Goal: Task Accomplishment & Management: Manage account settings

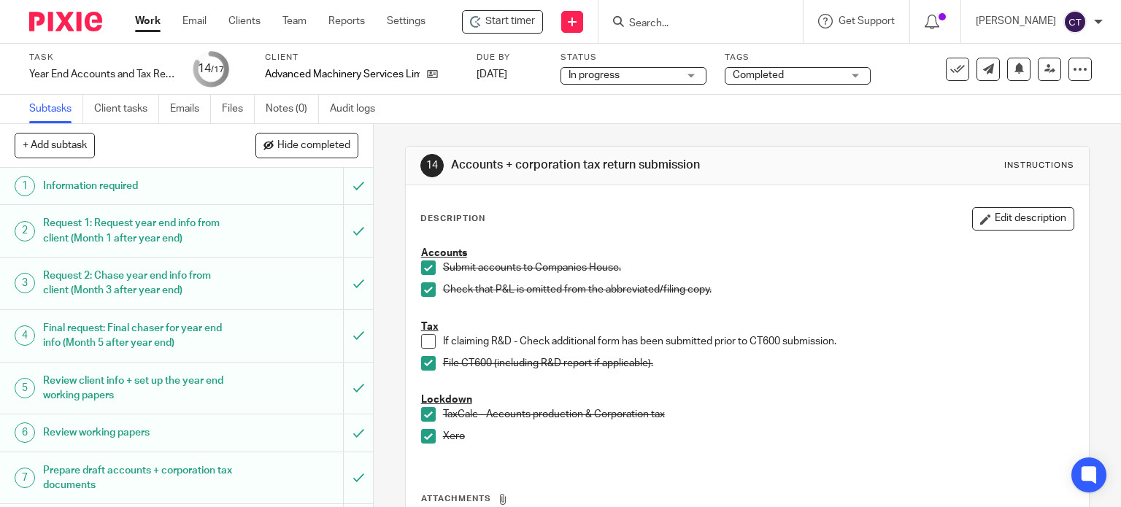
click at [644, 23] on input "Search" at bounding box center [693, 24] width 131 height 13
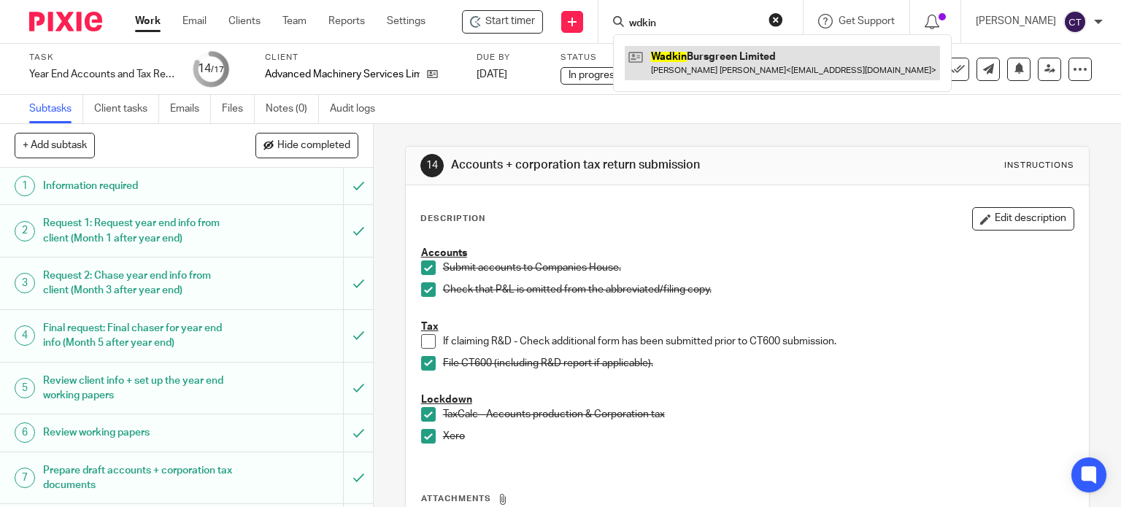
type input "wdkin"
click at [677, 68] on link at bounding box center [782, 63] width 315 height 34
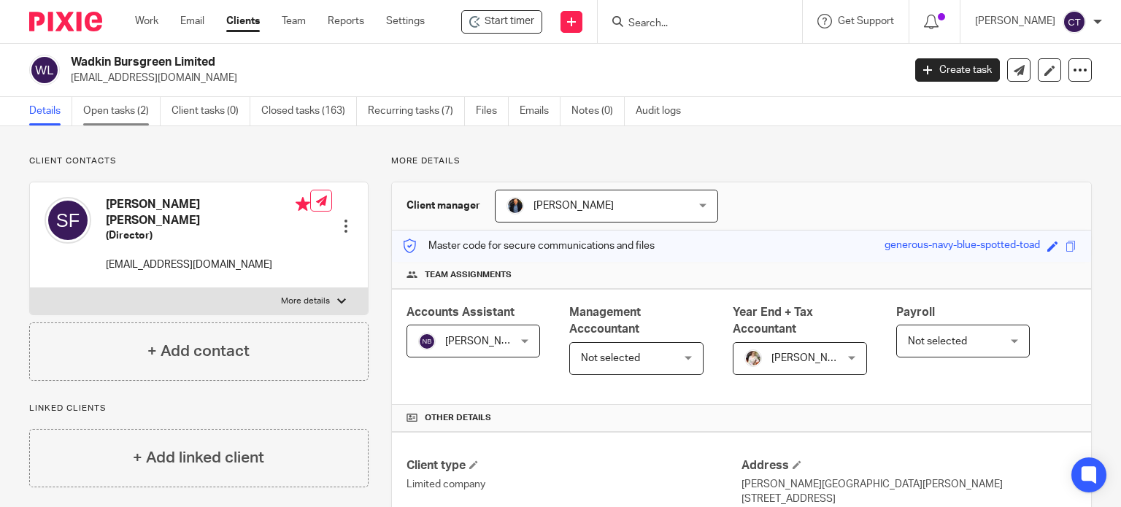
click at [114, 104] on link "Open tasks (2)" at bounding box center [121, 111] width 77 height 28
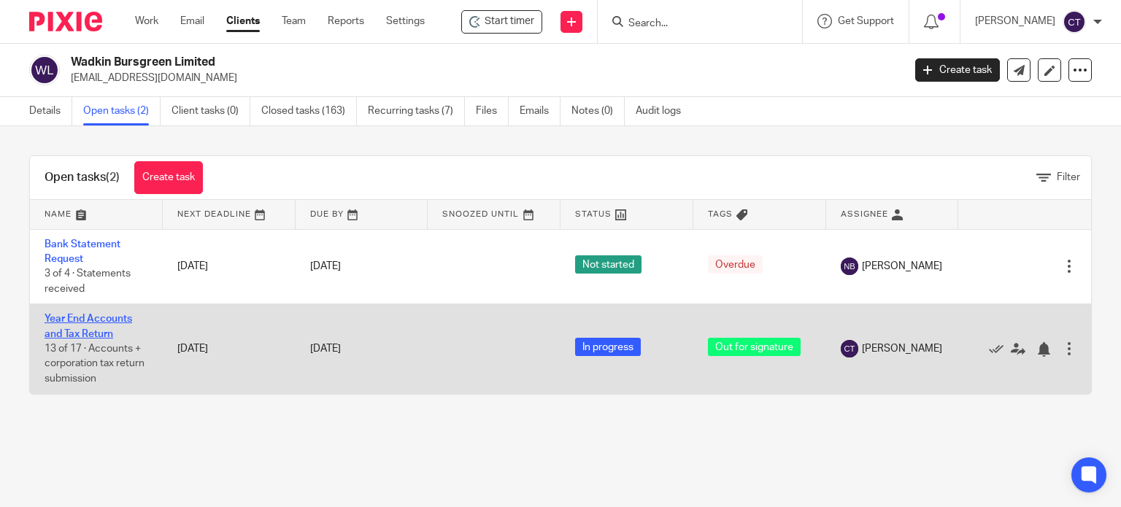
click at [64, 329] on link "Year End Accounts and Tax Return" at bounding box center [89, 326] width 88 height 25
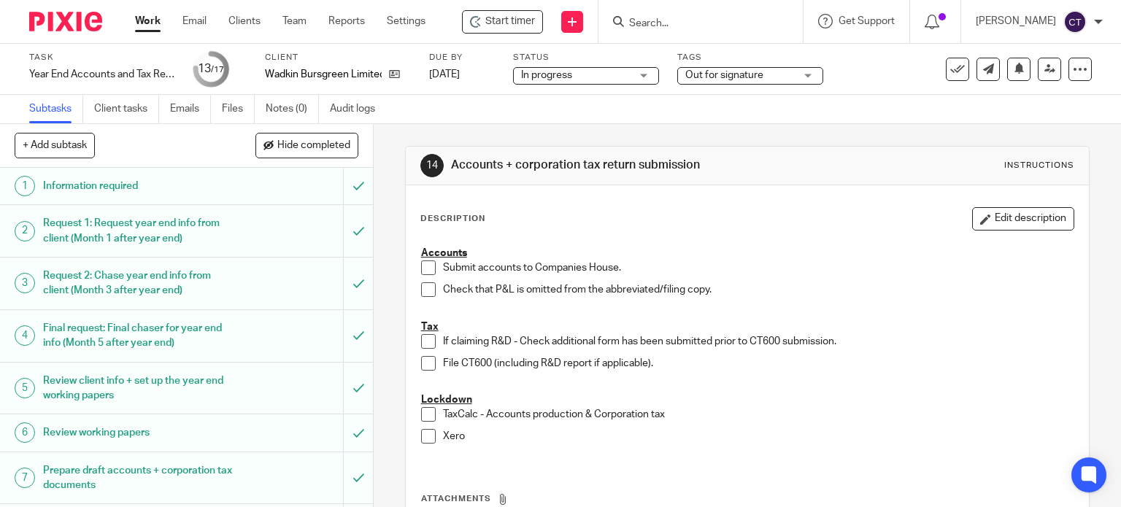
click at [756, 80] on span "Out for signature" at bounding box center [724, 75] width 78 height 10
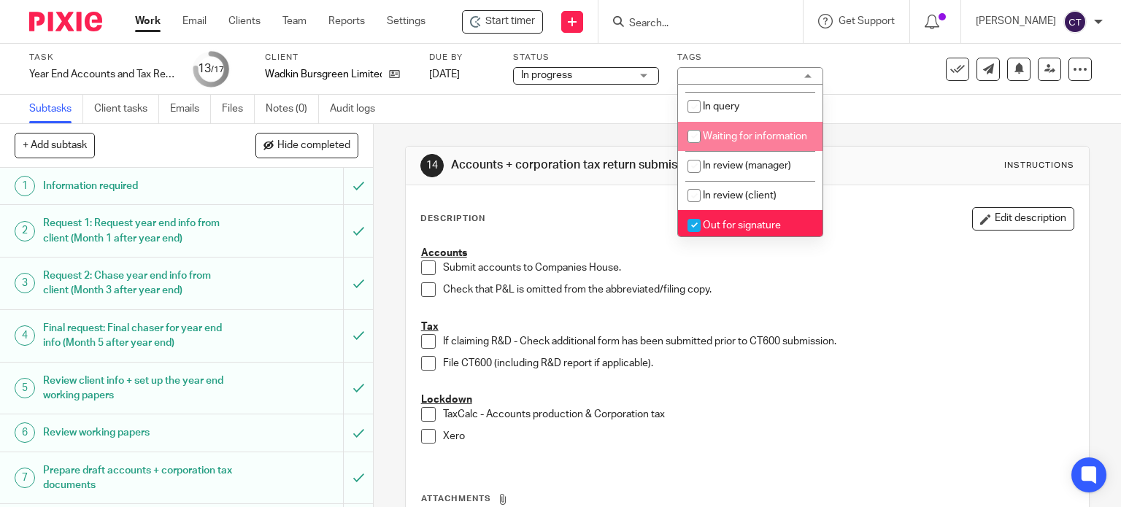
scroll to position [146, 0]
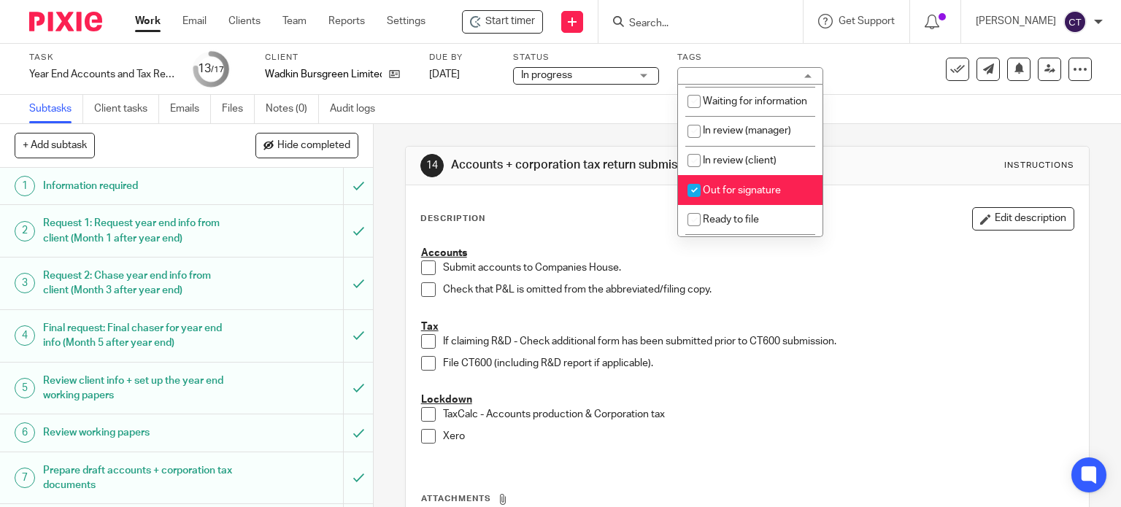
click at [692, 204] on input "checkbox" at bounding box center [694, 191] width 28 height 28
checkbox input "false"
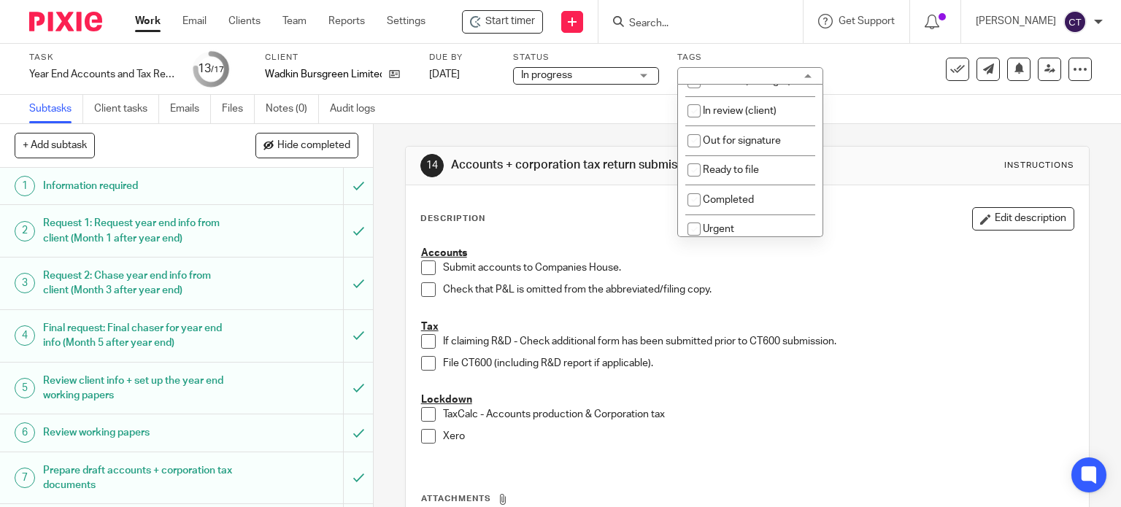
scroll to position [219, 0]
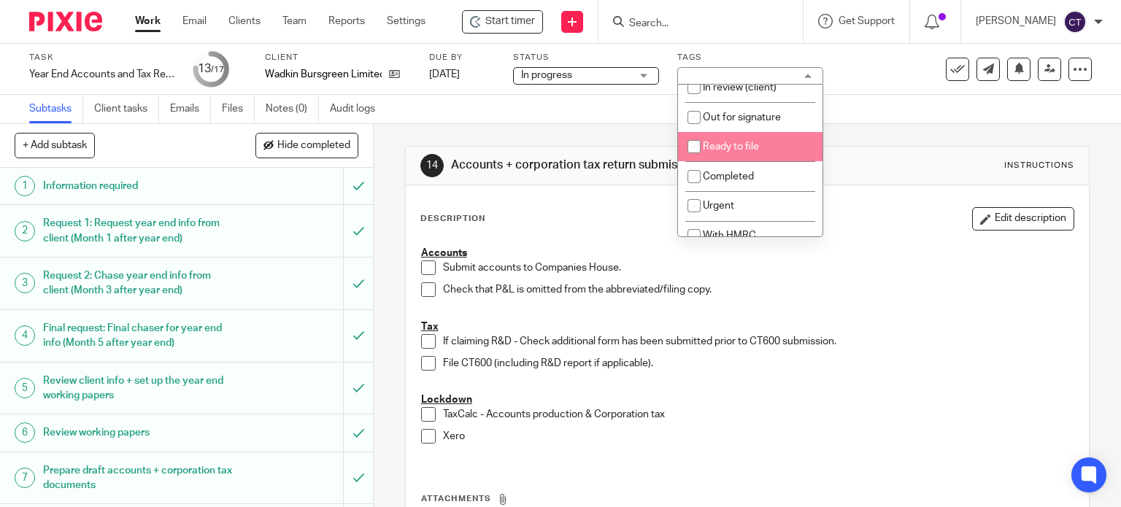
click at [715, 157] on li "Ready to file" at bounding box center [750, 147] width 145 height 30
checkbox input "true"
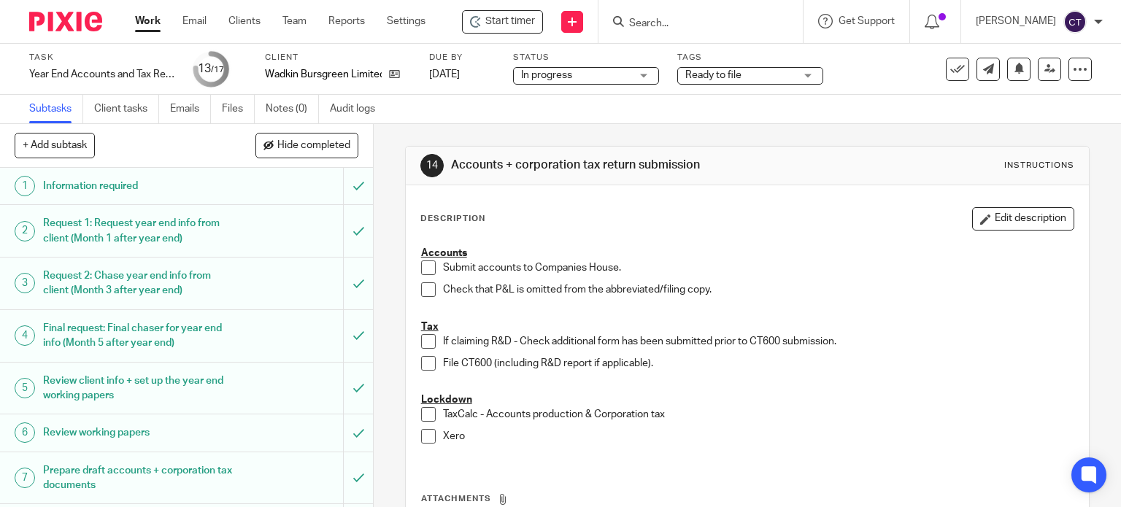
click at [830, 282] on p "Check that P&L is omitted from the abbreviated/filing copy." at bounding box center [758, 289] width 631 height 15
click at [1045, 66] on icon at bounding box center [1050, 69] width 11 height 11
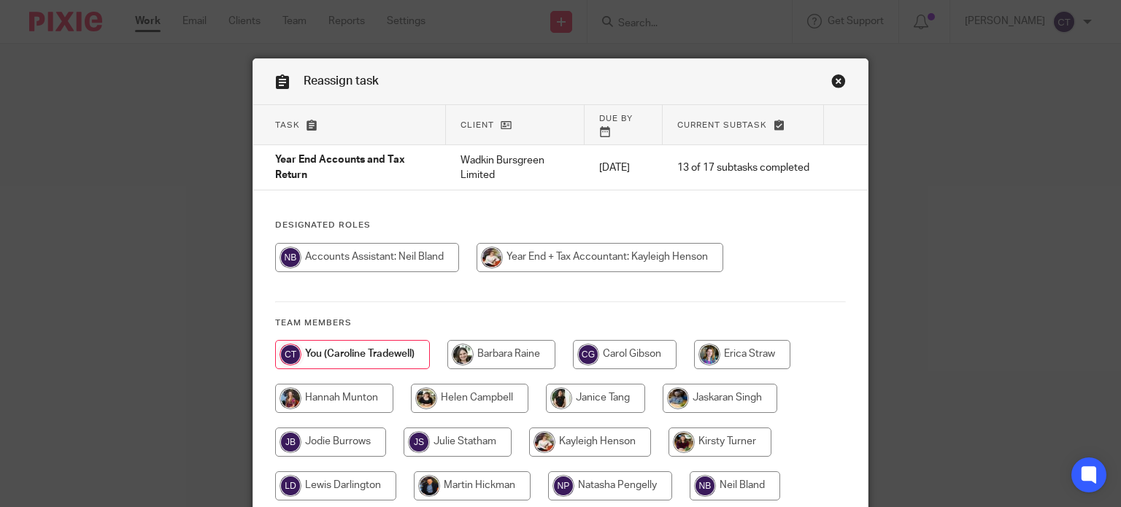
click at [555, 245] on input "radio" at bounding box center [600, 257] width 247 height 29
radio input "true"
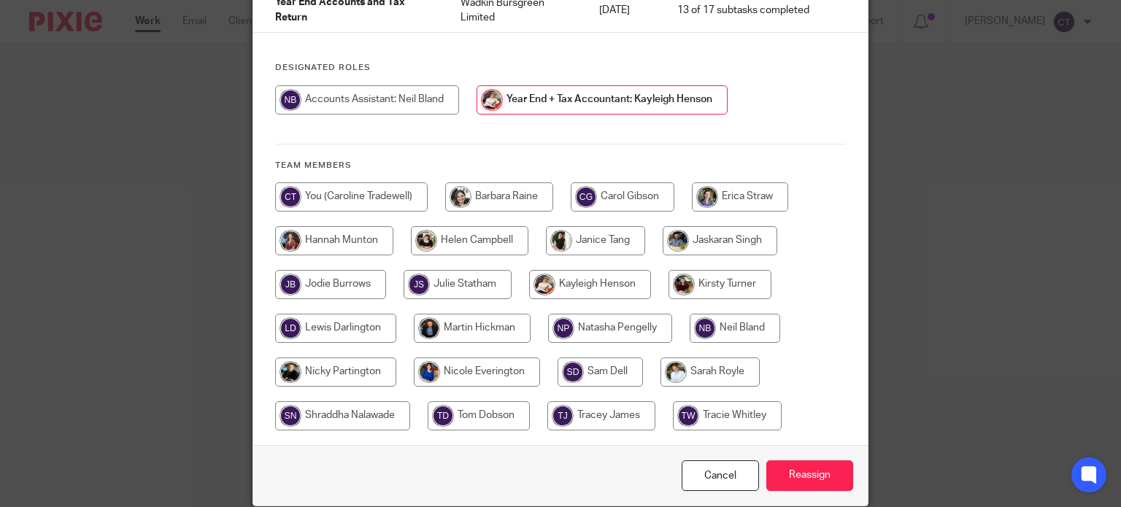
scroll to position [204, 0]
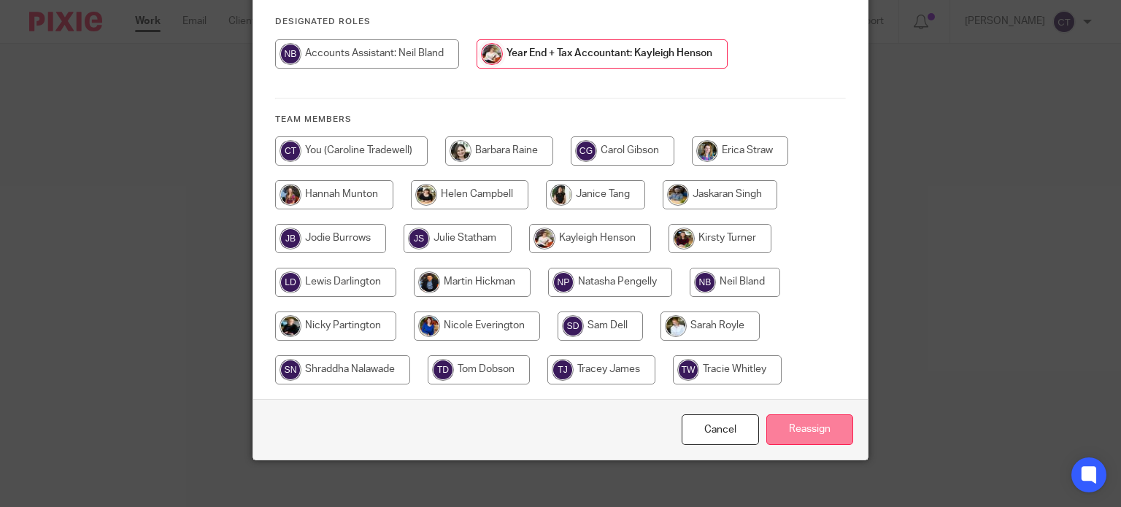
click at [814, 417] on input "Reassign" at bounding box center [809, 430] width 87 height 31
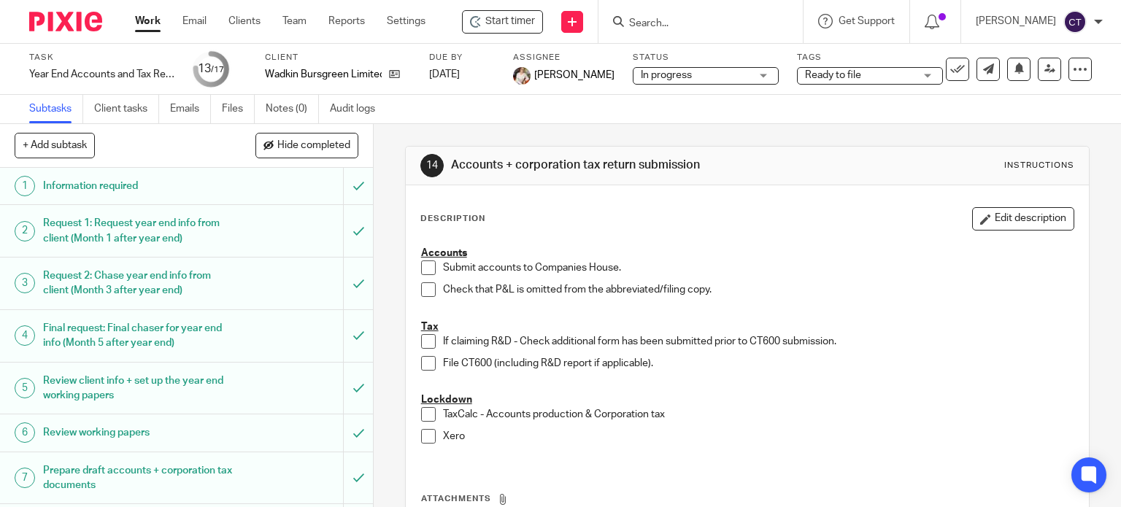
click at [653, 20] on input "Search" at bounding box center [693, 24] width 131 height 13
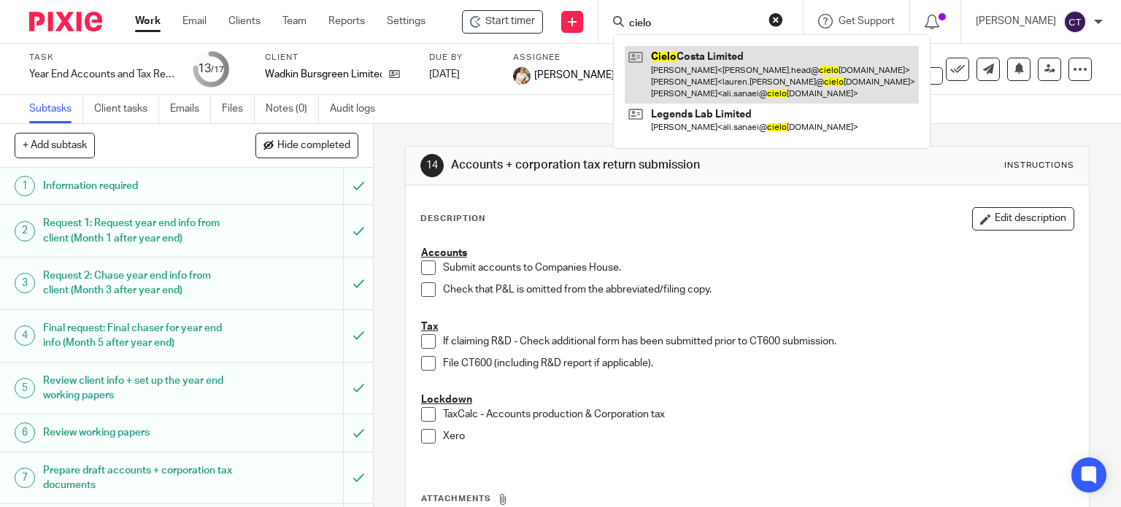
type input "cielo"
click at [704, 64] on link at bounding box center [772, 75] width 294 height 58
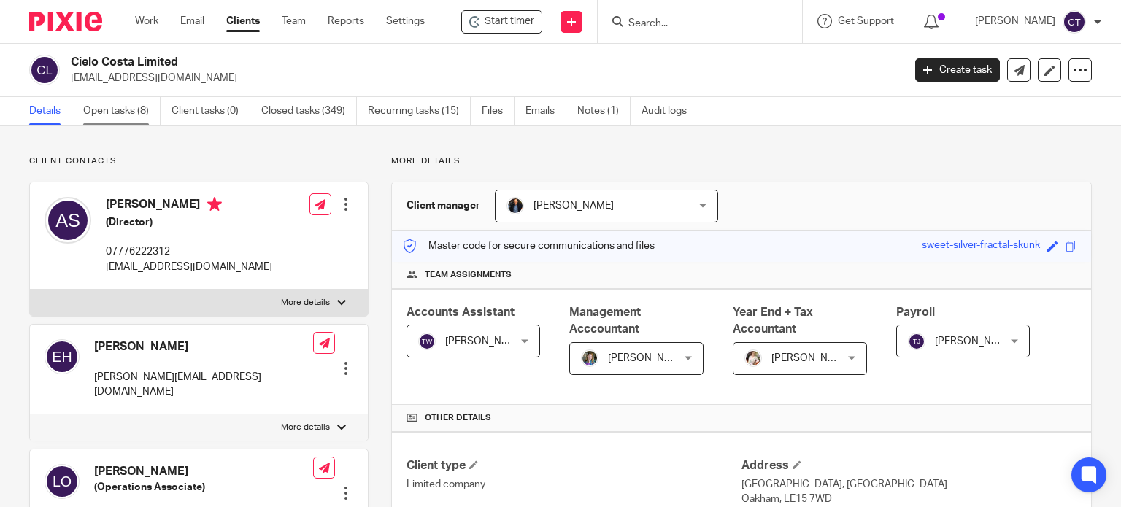
click at [91, 106] on link "Open tasks (8)" at bounding box center [121, 111] width 77 height 28
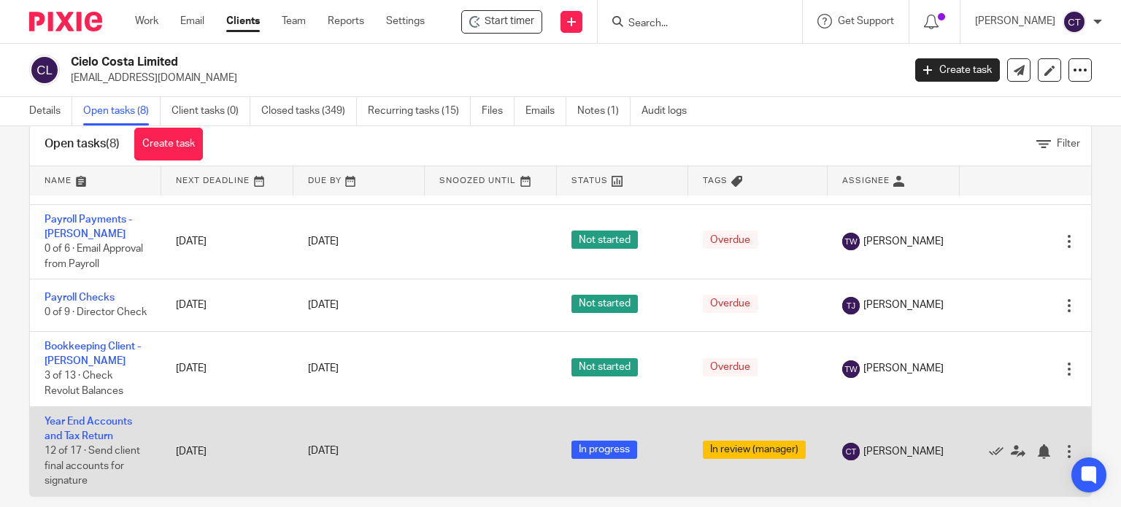
scroll to position [52, 0]
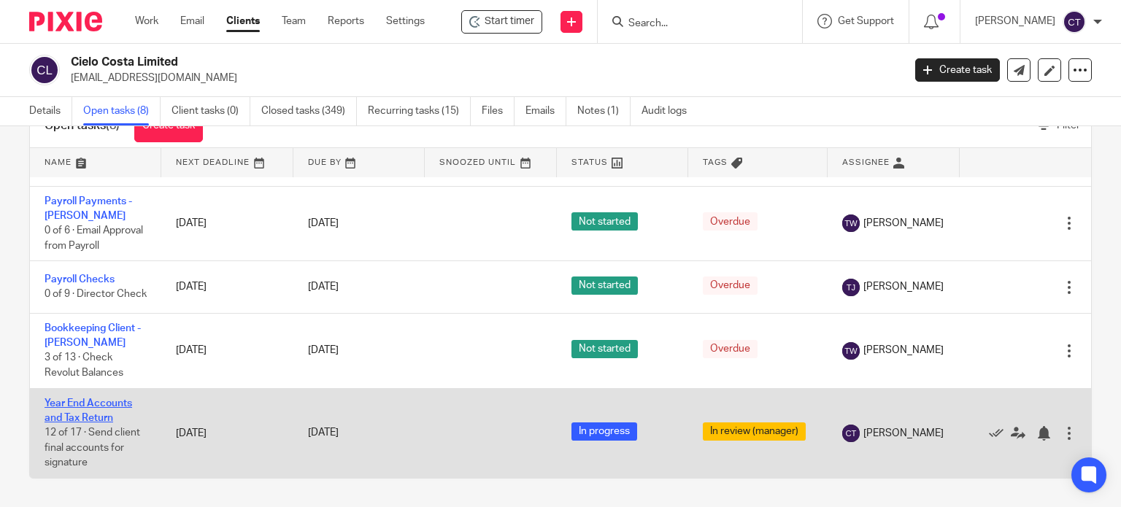
click at [78, 399] on link "Year End Accounts and Tax Return" at bounding box center [89, 411] width 88 height 25
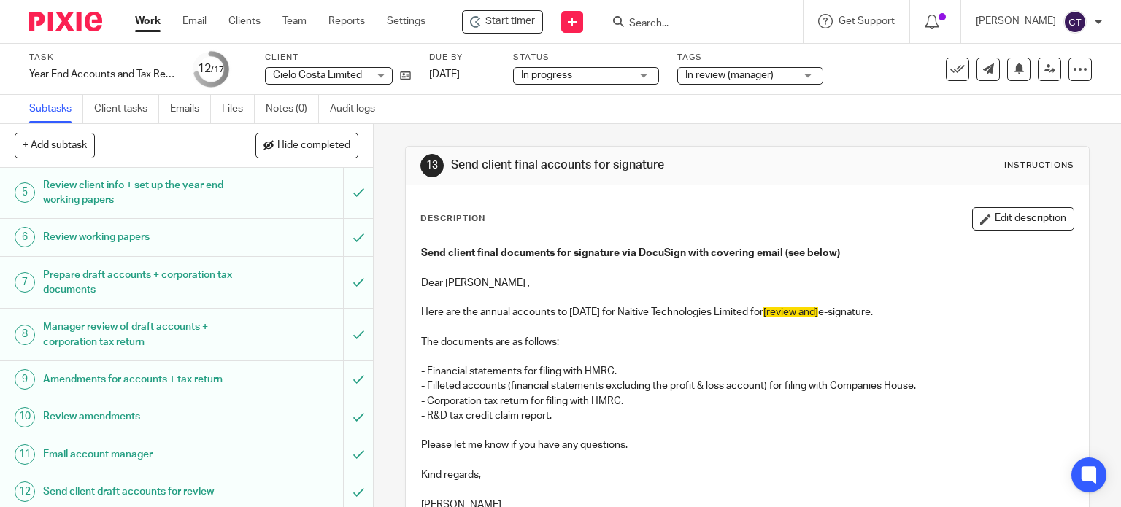
scroll to position [219, 0]
